Goal: Information Seeking & Learning: Find specific page/section

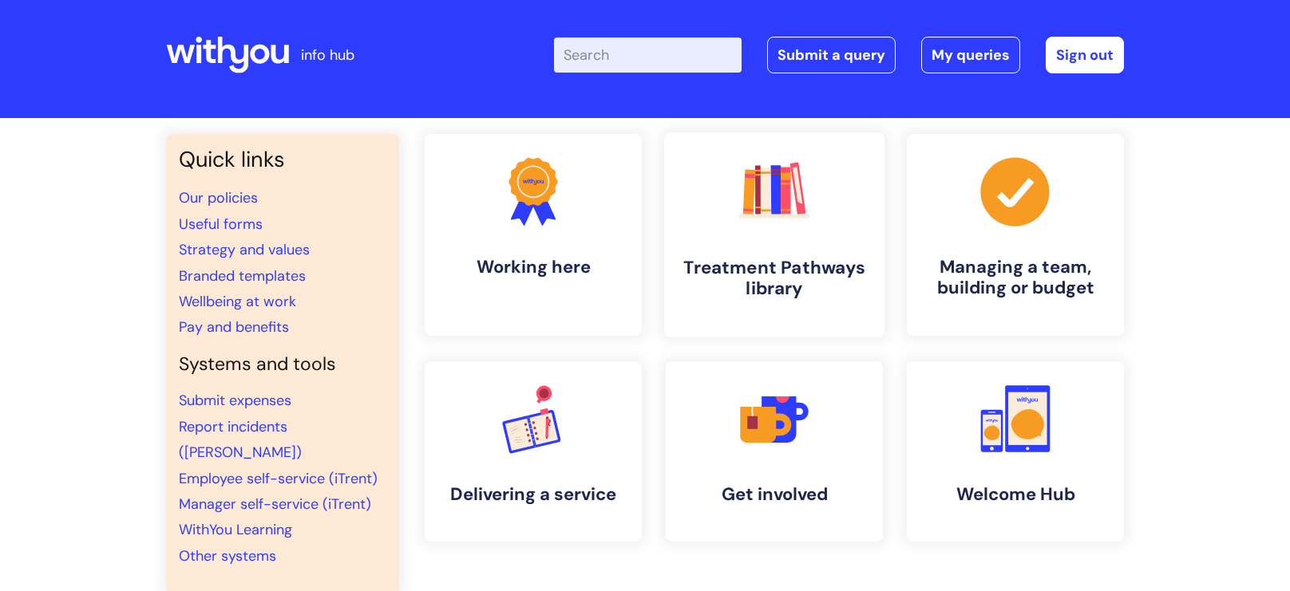
scroll to position [2, 0]
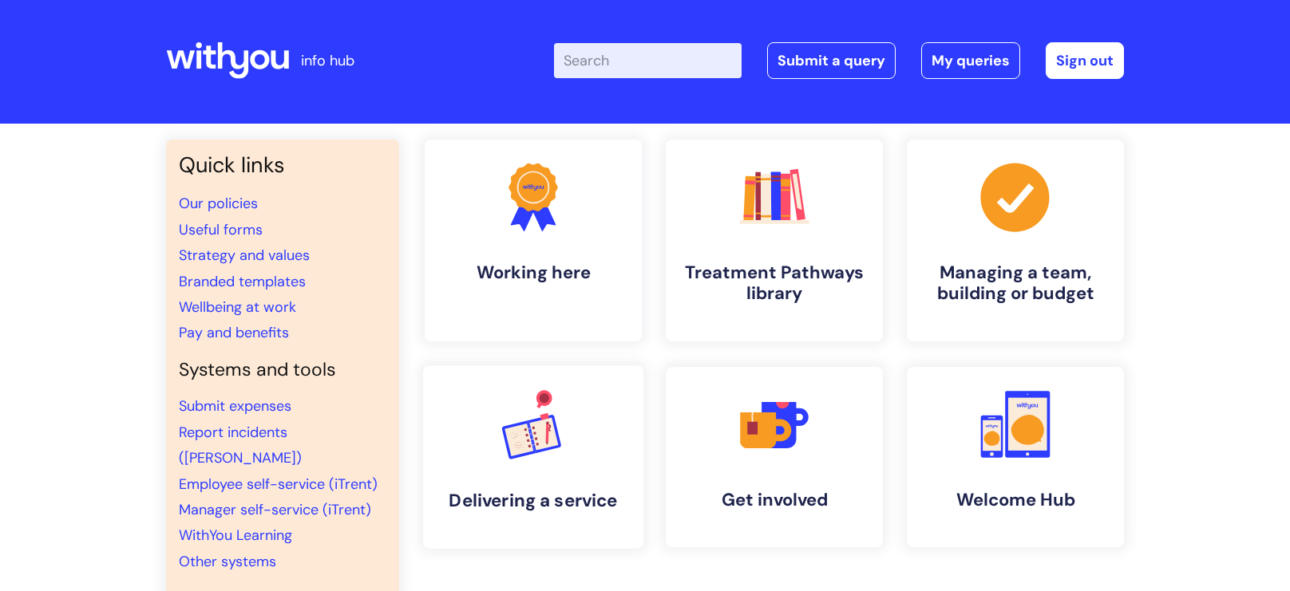
click at [543, 435] on rect at bounding box center [543, 433] width 29 height 33
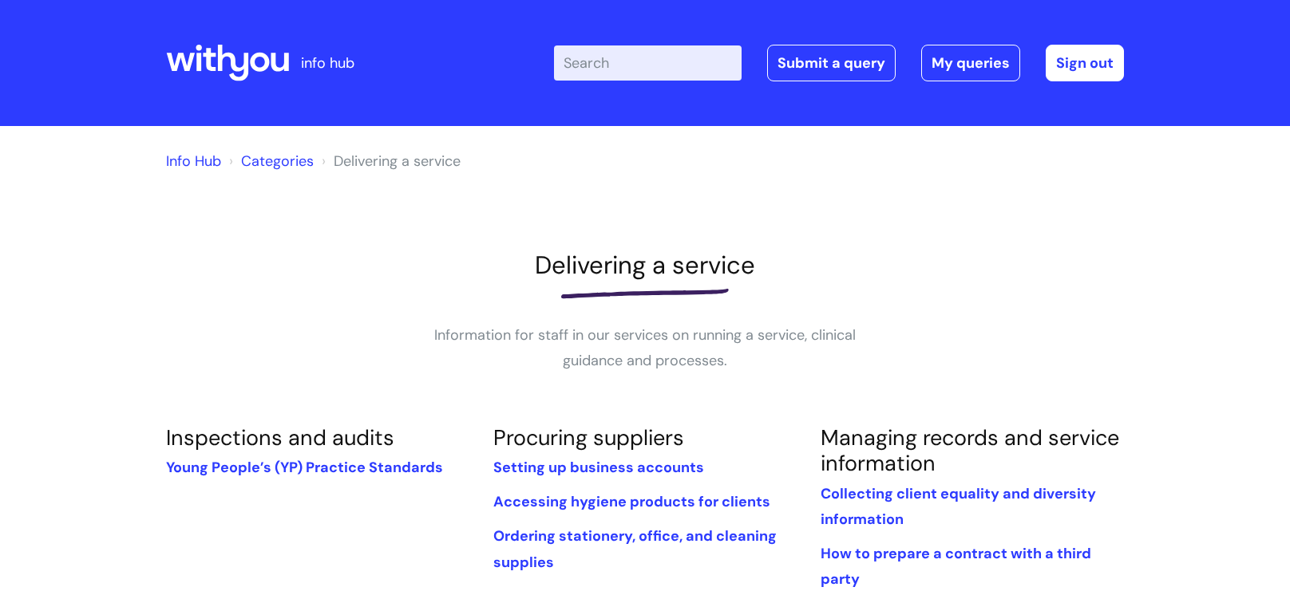
click at [632, 65] on input "Enter your search term here..." at bounding box center [648, 62] width 188 height 35
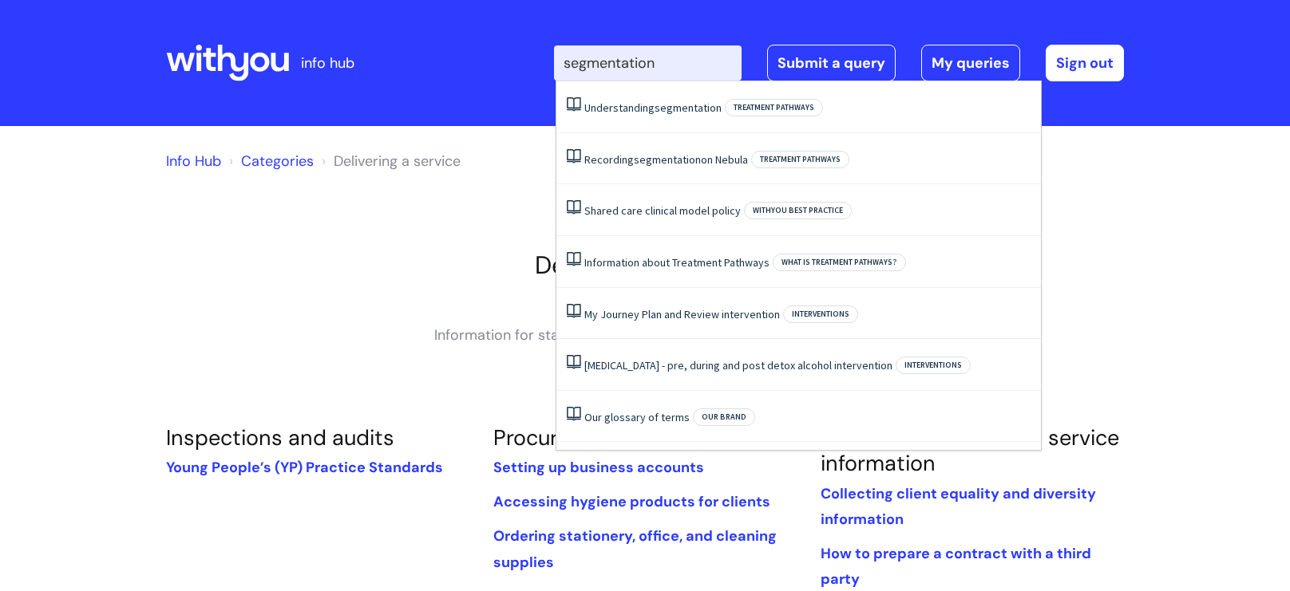
type input "segmentation"
click button "Search" at bounding box center [0, 0] width 0 height 0
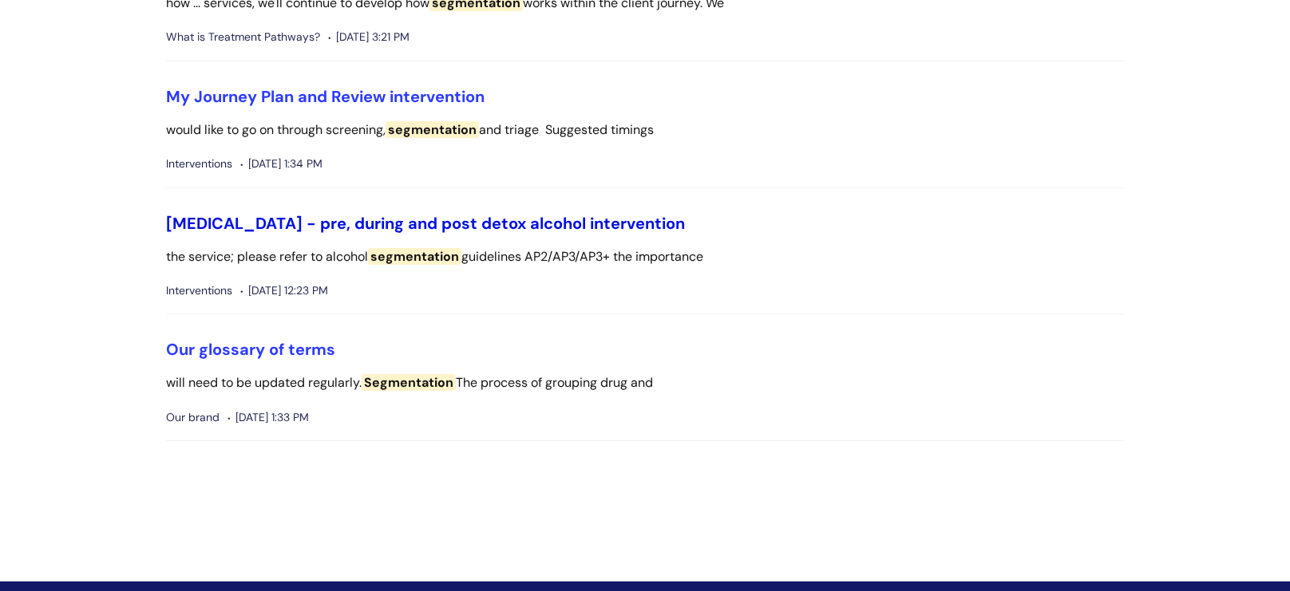
scroll to position [615, 0]
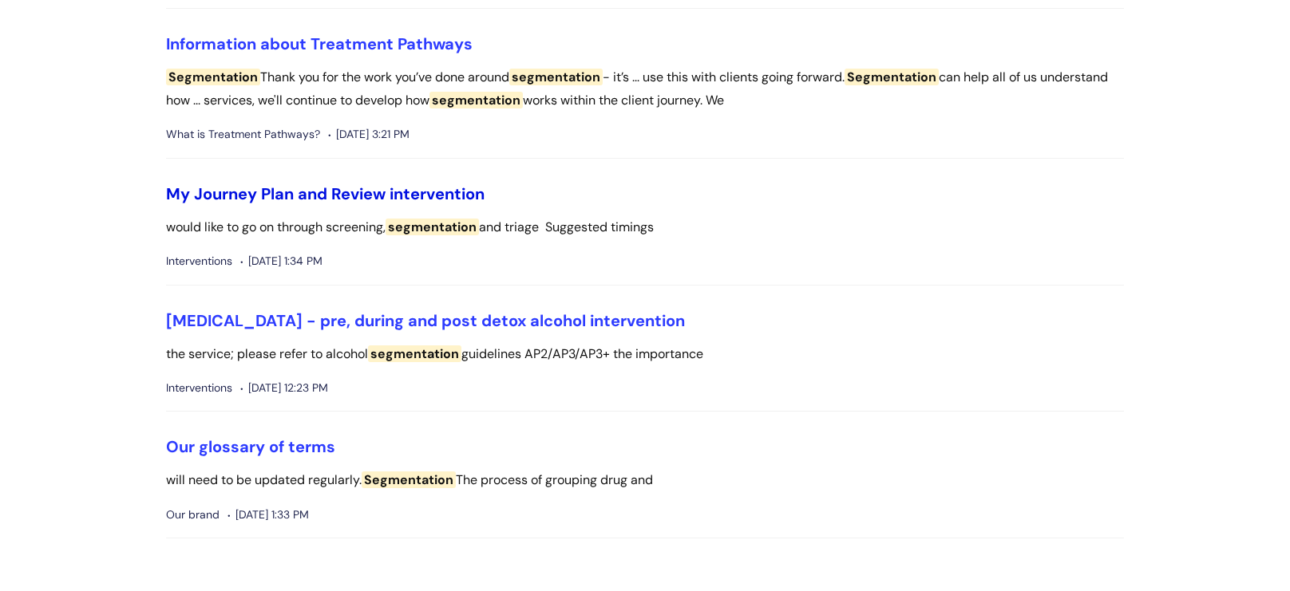
click at [429, 192] on link "My Journey Plan and Review intervention" at bounding box center [325, 194] width 318 height 21
